Goal: Task Accomplishment & Management: Use online tool/utility

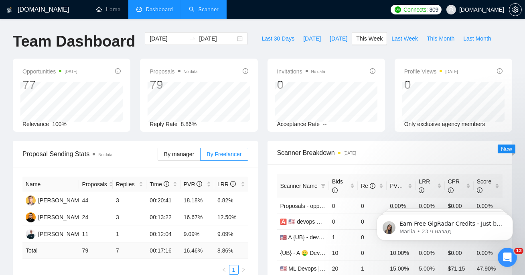
click at [208, 10] on link "Scanner" at bounding box center [204, 9] width 30 height 7
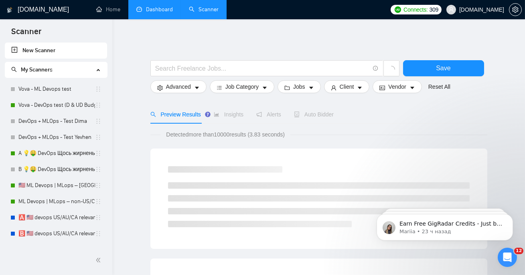
click at [154, 6] on link "Dashboard" at bounding box center [154, 9] width 36 height 7
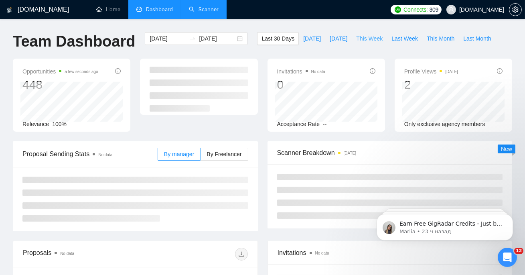
click at [366, 35] on span "This Week" at bounding box center [369, 38] width 26 height 9
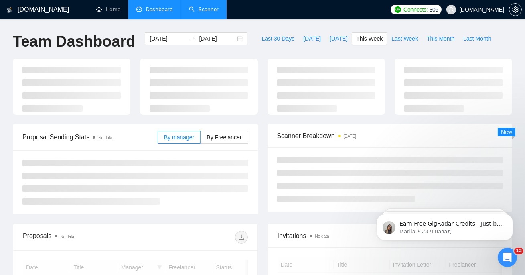
type input "[DATE]"
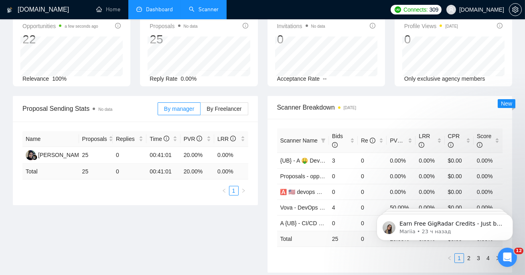
scroll to position [47, 0]
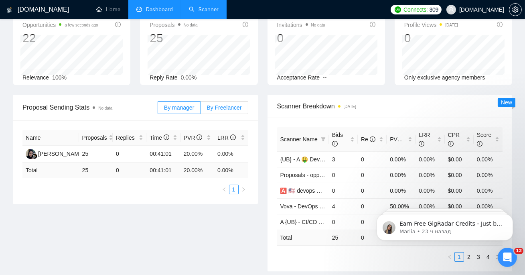
click at [237, 102] on label "By Freelancer" at bounding box center [224, 107] width 47 height 13
click at [201, 109] on input "By Freelancer" at bounding box center [201, 109] width 0 height 0
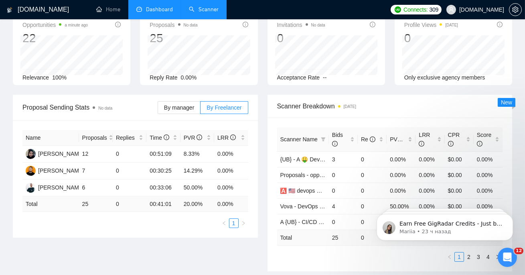
click at [198, 7] on link "Scanner" at bounding box center [204, 9] width 30 height 7
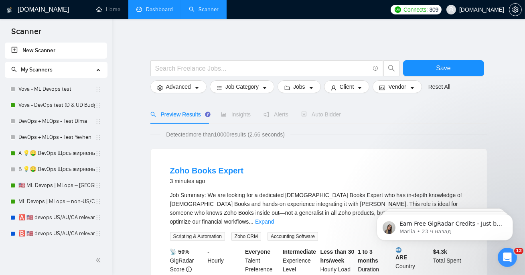
click at [324, 119] on div "Auto Bidder" at bounding box center [321, 114] width 40 height 18
click at [55, 186] on link "🇺🇸 ML Devops | MLops – [GEOGRAPHIC_DATA]/CA/AU - test: bid in range 90%" at bounding box center [56, 185] width 77 height 16
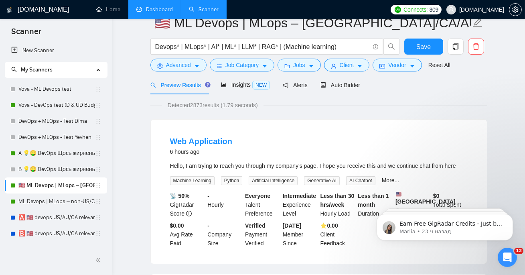
scroll to position [21, 0]
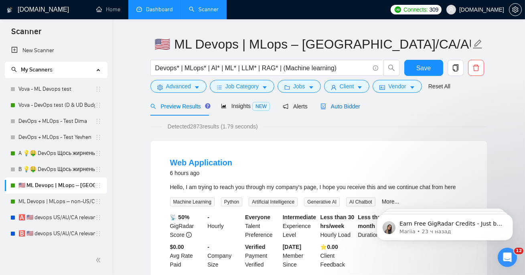
click at [349, 107] on span "Auto Bidder" at bounding box center [340, 106] width 40 height 6
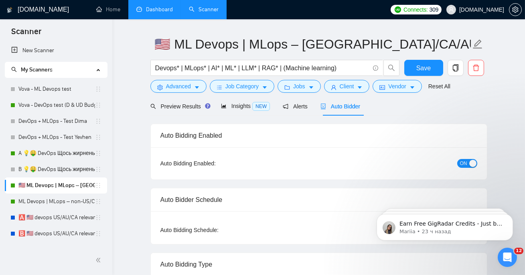
checkbox input "true"
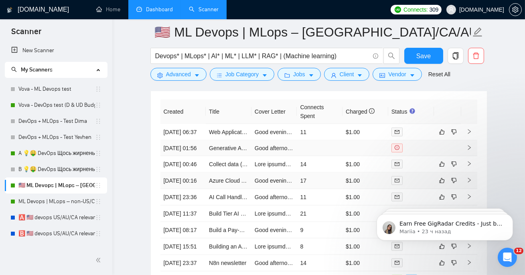
scroll to position [2142, 0]
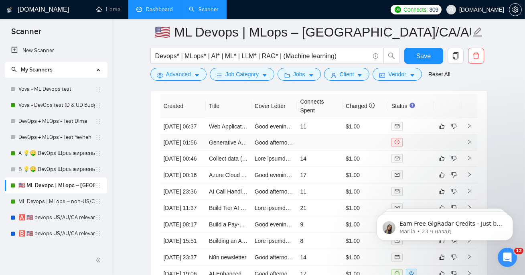
click at [433, 150] on td at bounding box center [411, 143] width 46 height 16
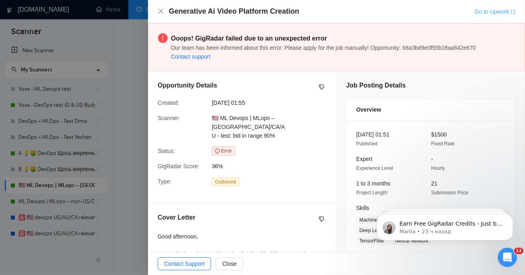
click at [491, 13] on link "Go to Upwork" at bounding box center [494, 11] width 41 height 6
